Goal: Task Accomplishment & Management: Use online tool/utility

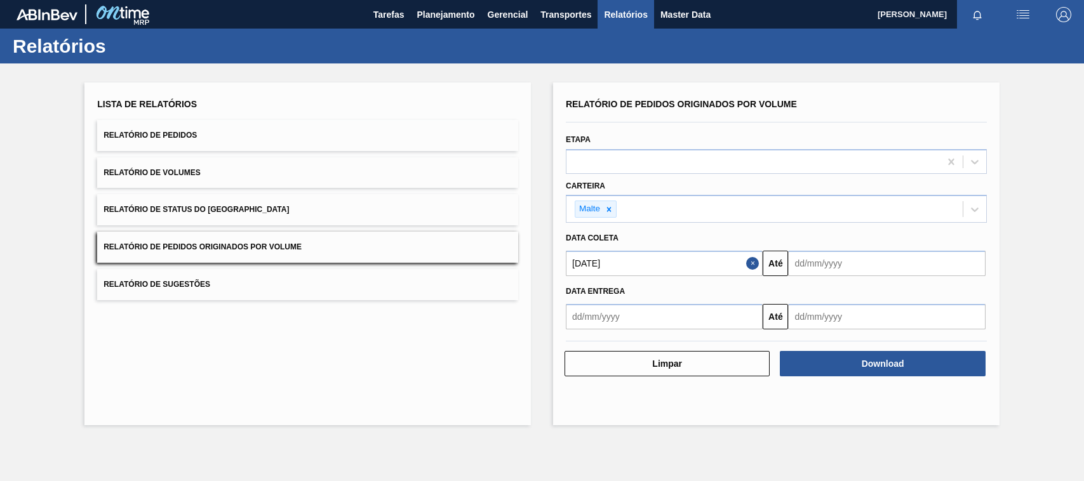
click at [453, 10] on span "Planejamento" at bounding box center [446, 14] width 58 height 15
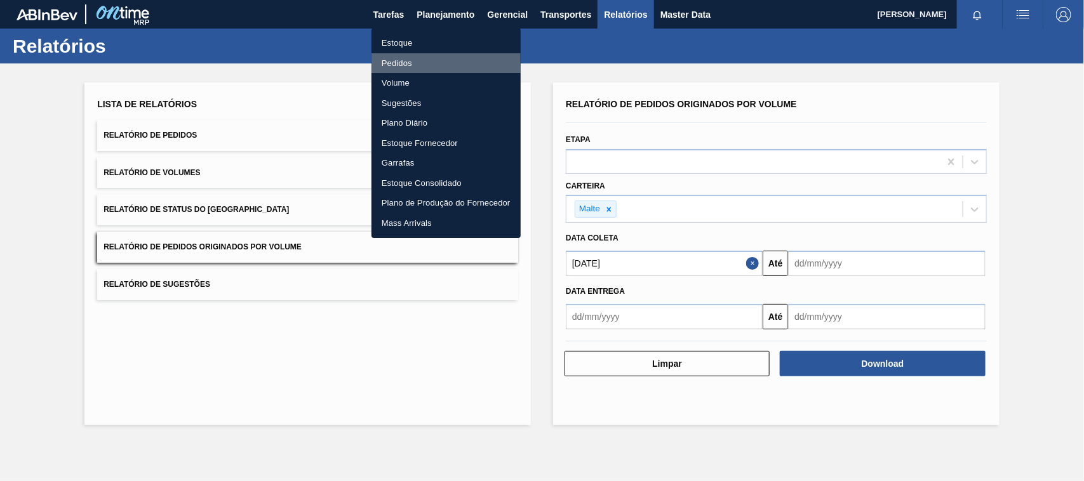
click at [404, 67] on li "Pedidos" at bounding box center [445, 63] width 149 height 20
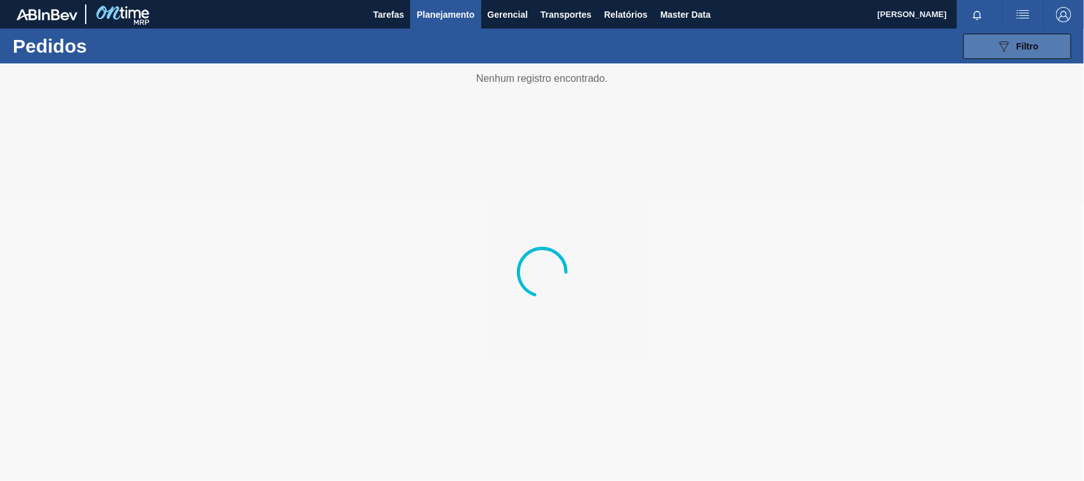
click at [994, 52] on button "089F7B8B-B2A5-4AFE-B5C0-19BA573D28AC Filtro" at bounding box center [1017, 46] width 108 height 25
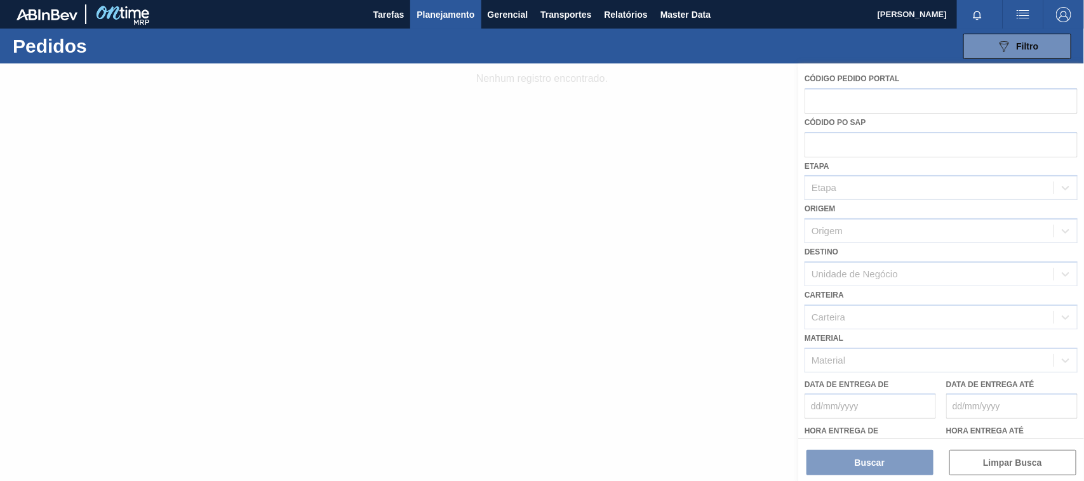
click at [831, 141] on div at bounding box center [542, 272] width 1084 height 418
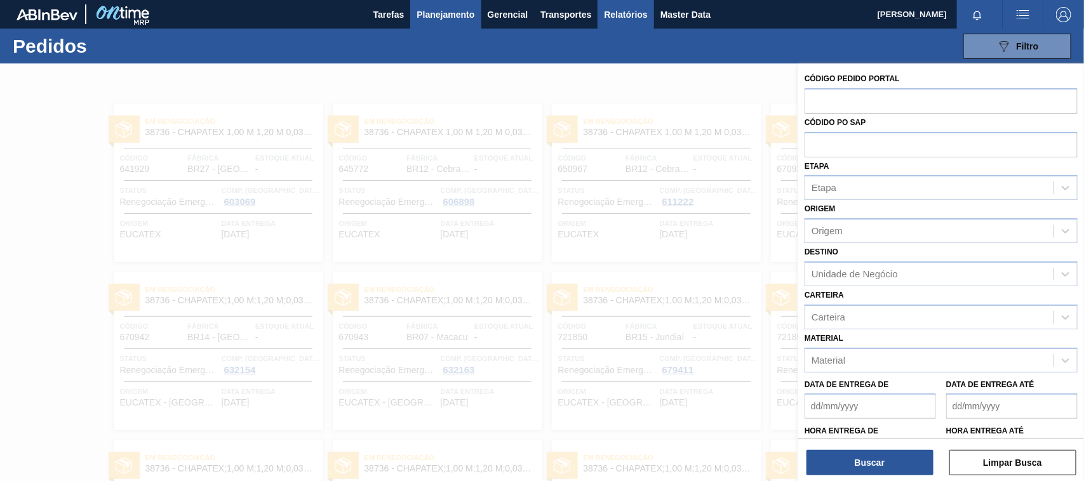
click at [636, 14] on span "Relatórios" at bounding box center [625, 14] width 43 height 15
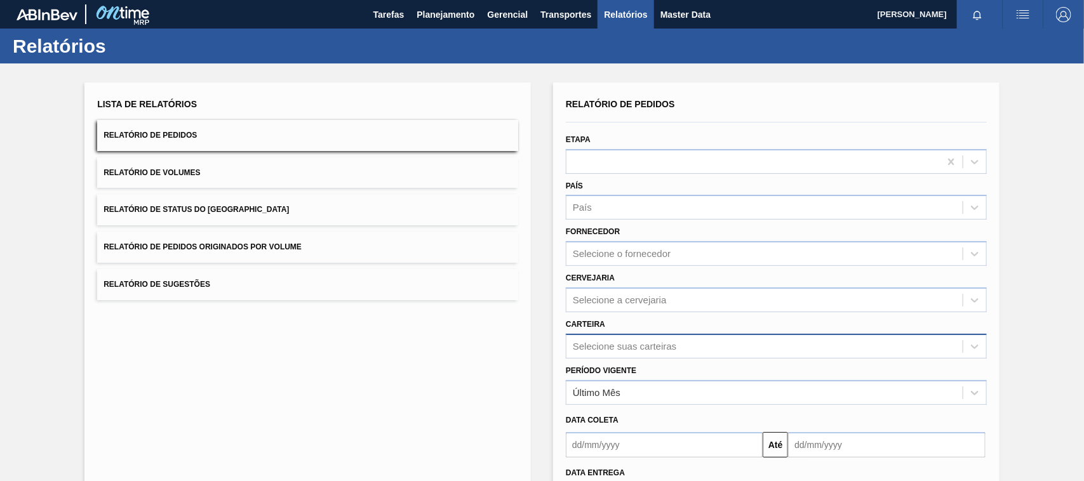
click at [597, 351] on div "Selecione suas carteiras" at bounding box center [776, 346] width 421 height 25
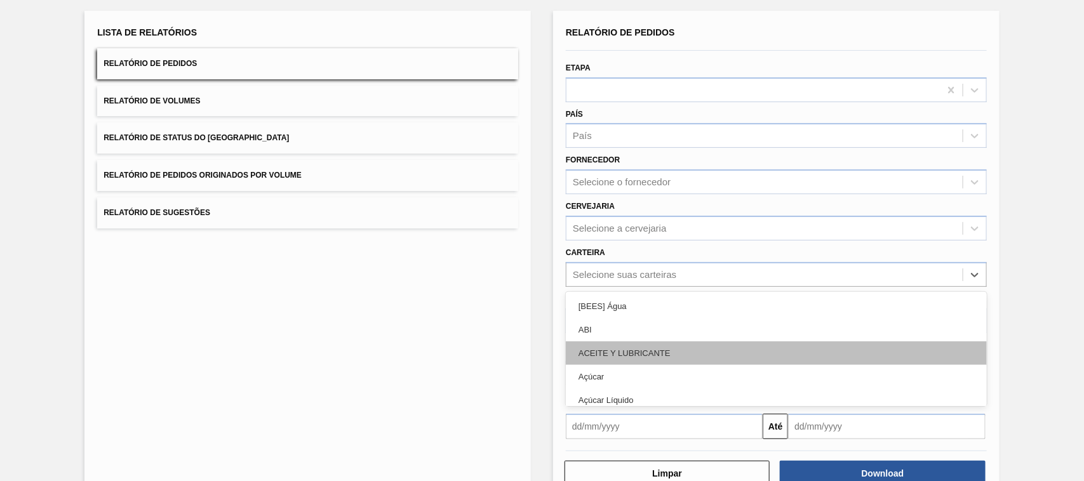
scroll to position [76, 0]
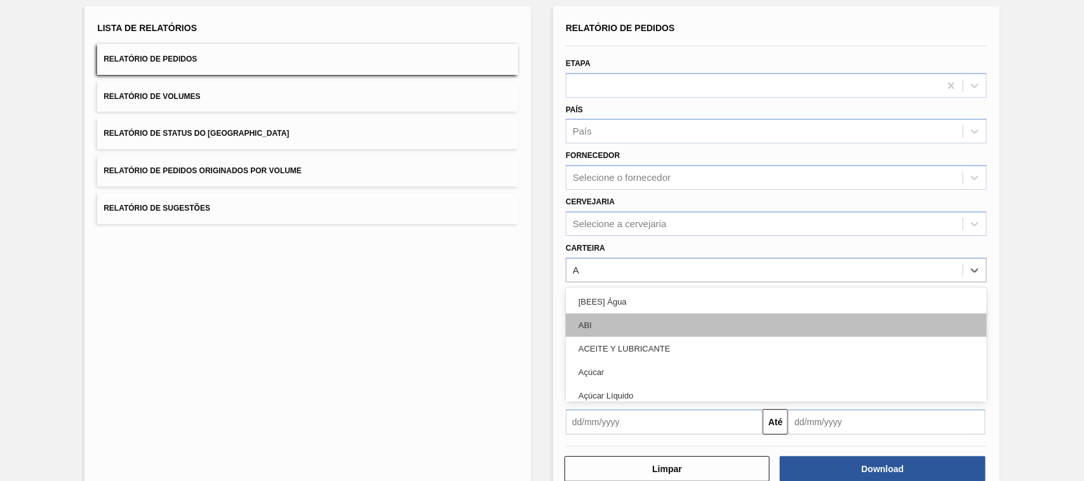
type input "AD"
click at [629, 325] on div "Adjuntos" at bounding box center [776, 325] width 421 height 23
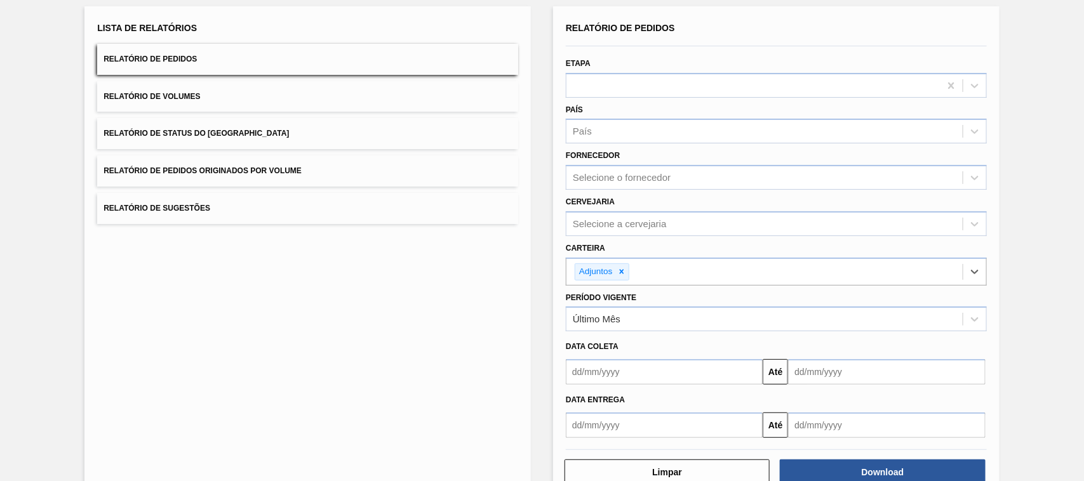
scroll to position [108, 0]
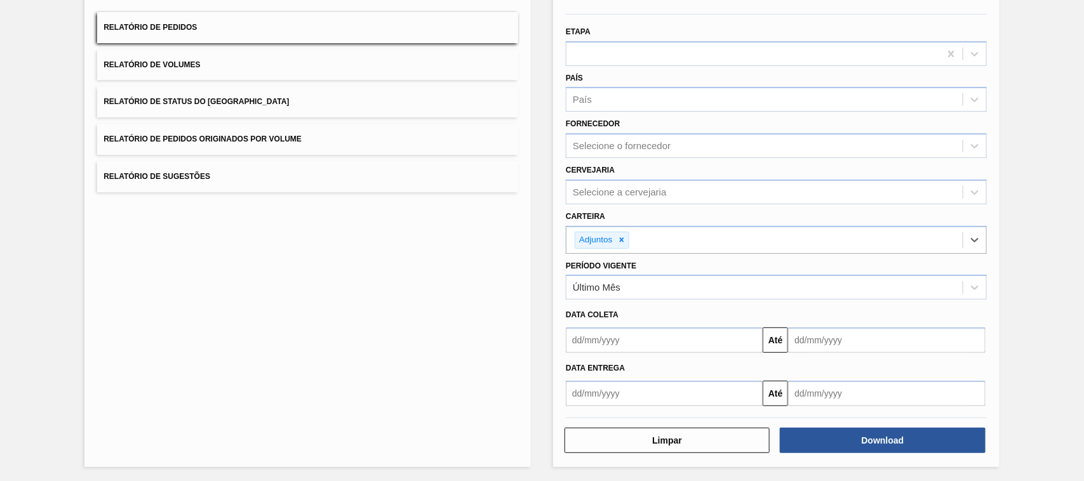
click at [624, 335] on input "text" at bounding box center [664, 340] width 197 height 25
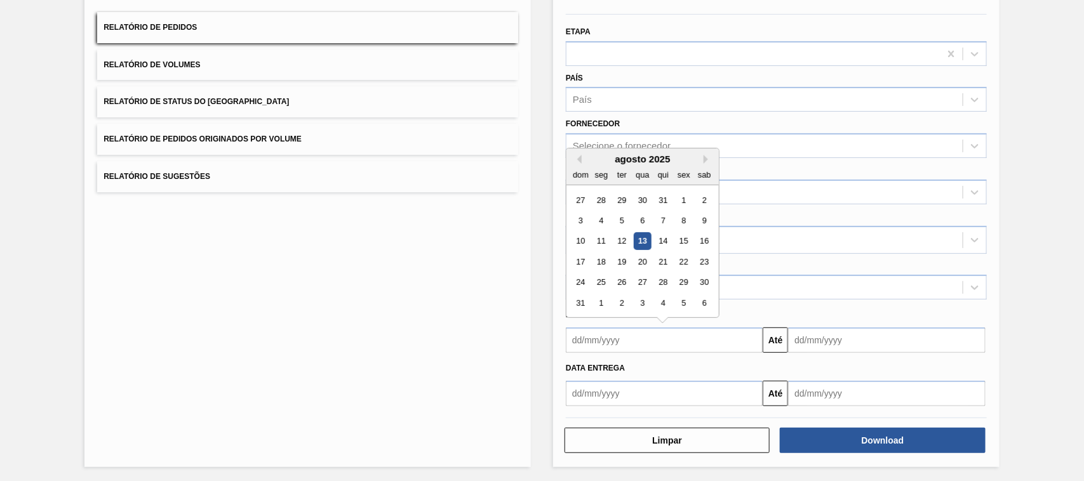
click at [644, 239] on div "13" at bounding box center [642, 241] width 17 height 17
type input "[DATE]"
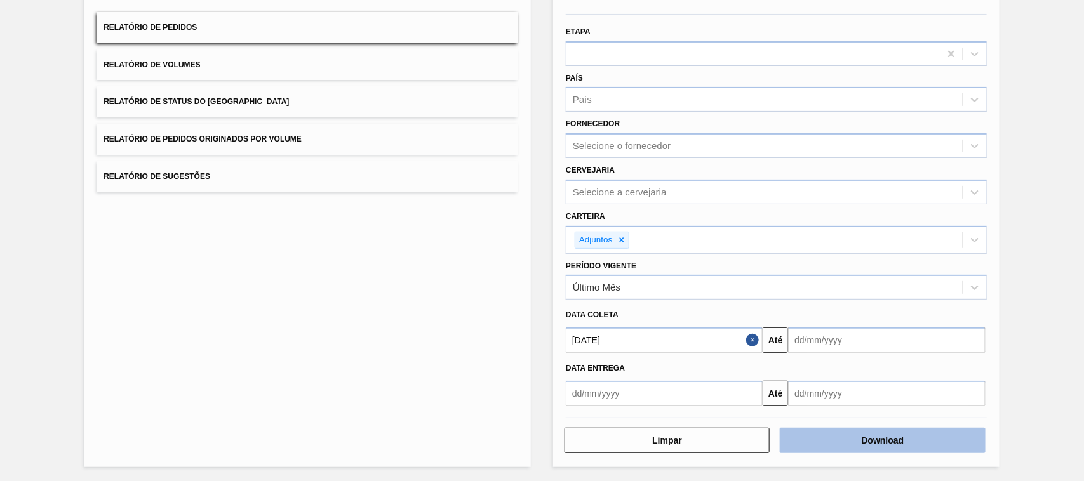
click at [871, 439] on button "Download" at bounding box center [882, 440] width 205 height 25
